Goal: Navigation & Orientation: Find specific page/section

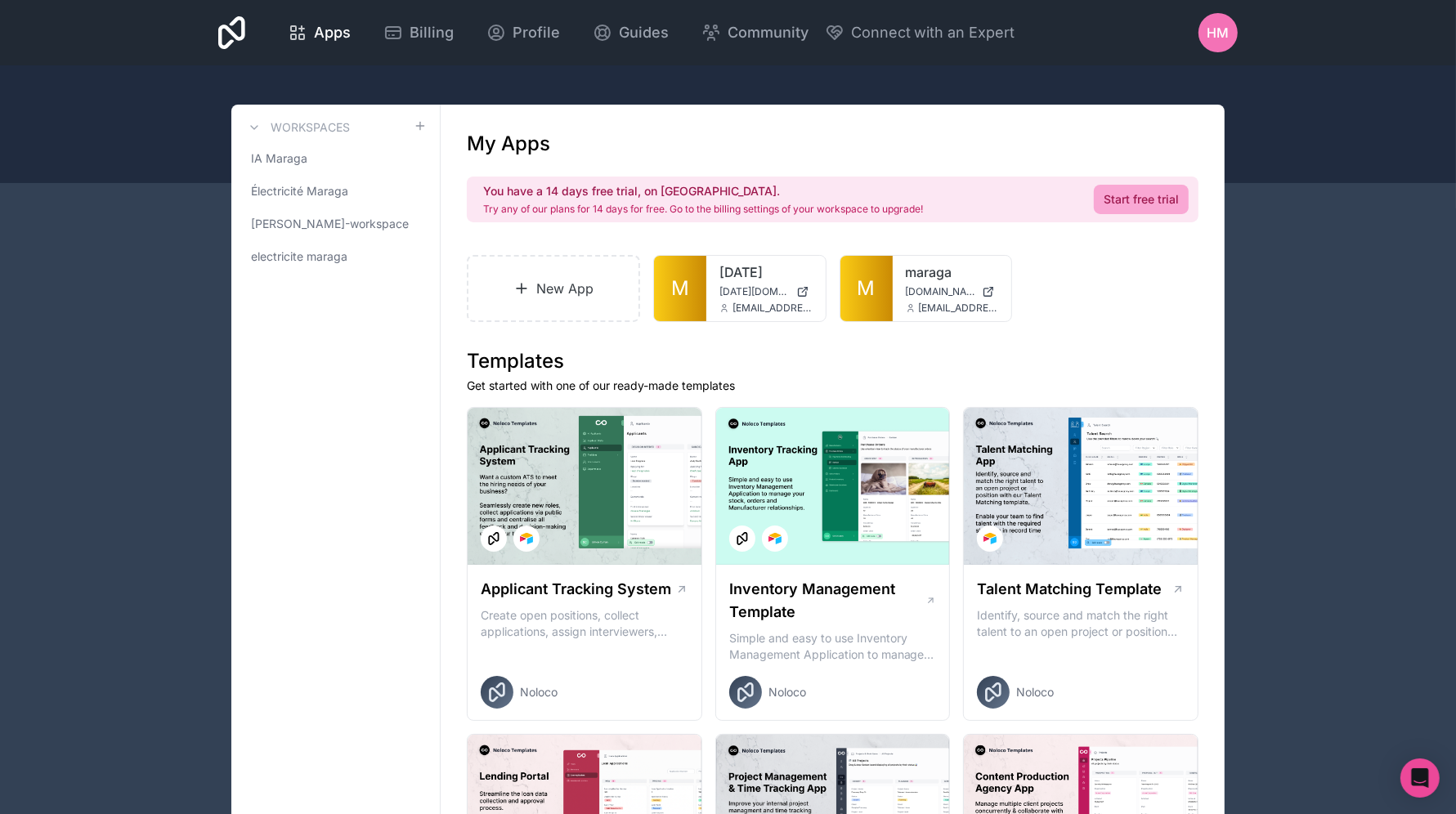
click at [344, 29] on span "Apps" at bounding box center [332, 32] width 37 height 23
click at [393, 33] on icon at bounding box center [393, 32] width 19 height 19
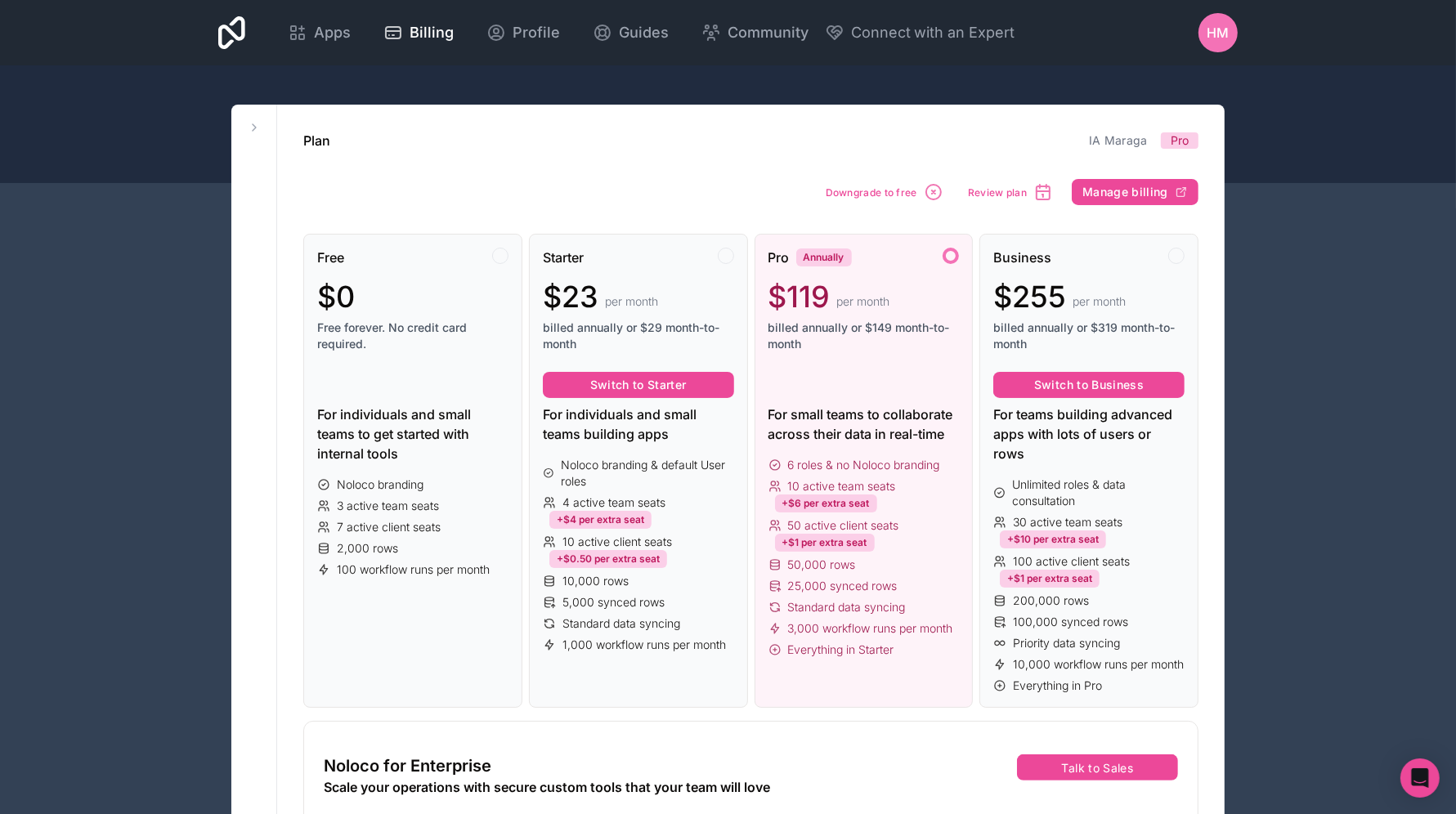
click at [301, 37] on icon at bounding box center [297, 32] width 19 height 19
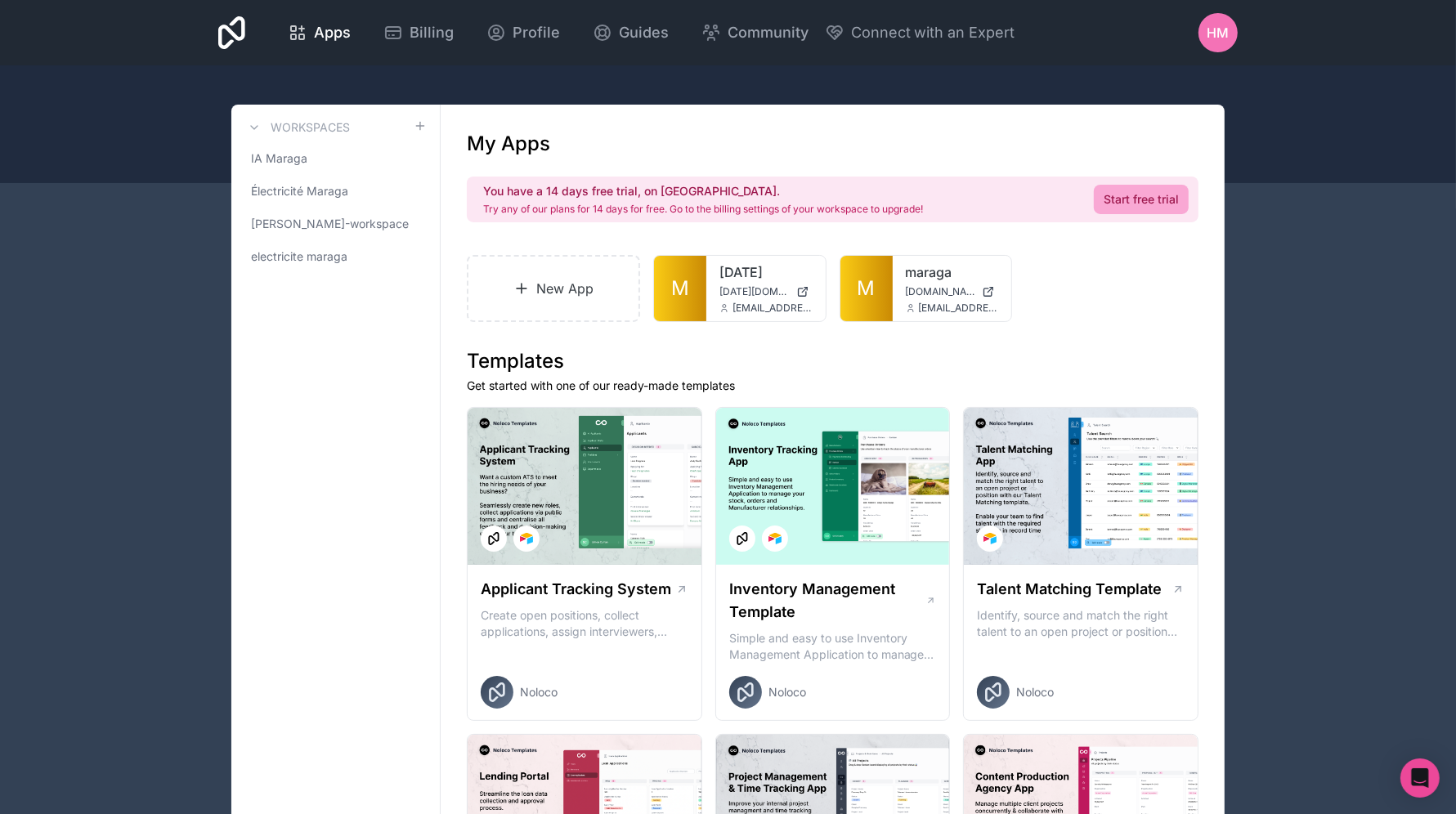
click at [859, 286] on span "M" at bounding box center [866, 288] width 18 height 26
